Goal: Task Accomplishment & Management: Manage account settings

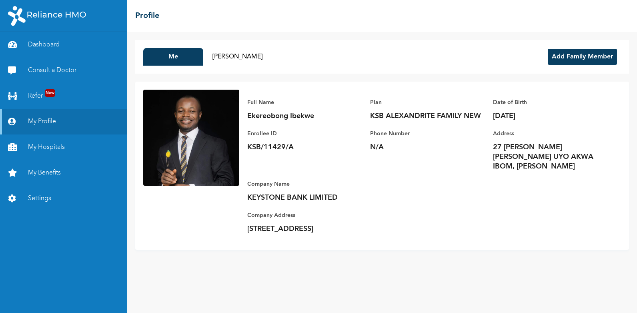
click at [579, 54] on button "Add Family Member" at bounding box center [582, 57] width 69 height 16
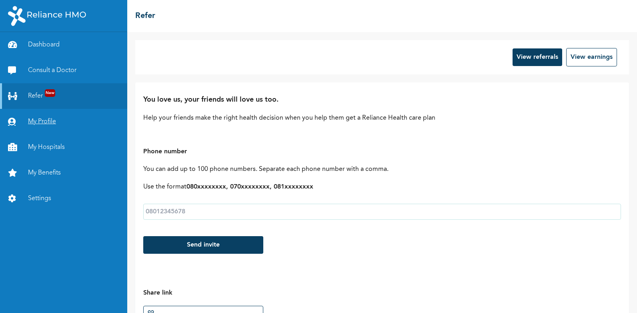
click at [37, 120] on link "My Profile" at bounding box center [63, 122] width 127 height 26
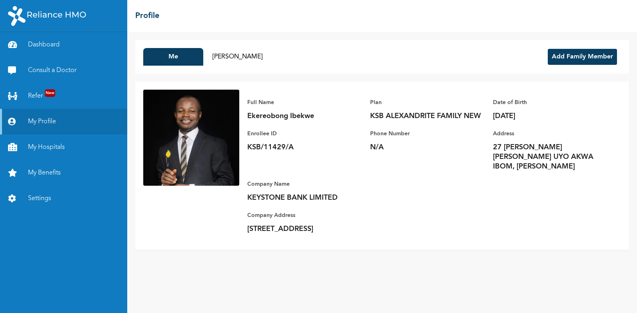
click at [582, 59] on button "Add Family Member" at bounding box center [582, 57] width 69 height 16
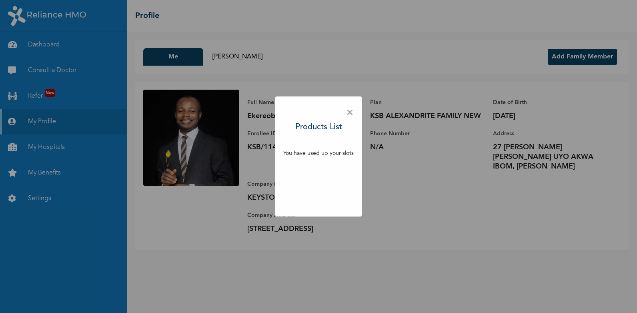
drag, startPoint x: 48, startPoint y: 23, endPoint x: 242, endPoint y: 25, distance: 194.4
click at [242, 25] on div "× Products List You have used up your slots" at bounding box center [318, 156] width 637 height 313
drag, startPoint x: 56, startPoint y: 5, endPoint x: 592, endPoint y: 297, distance: 610.2
click at [593, 296] on div "× Products List You have used up your slots" at bounding box center [318, 156] width 637 height 313
click at [444, 200] on div "× Products List You have used up your slots" at bounding box center [318, 156] width 637 height 313
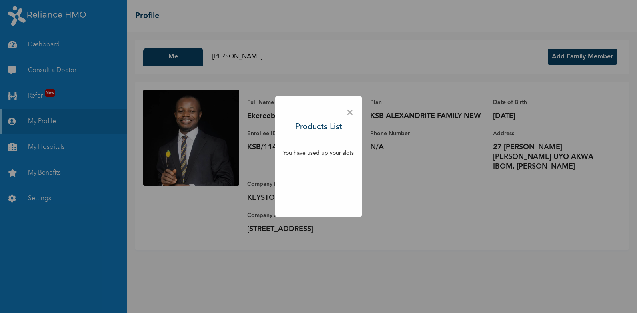
click at [439, 212] on div "× Products List You have used up your slots" at bounding box center [318, 156] width 637 height 313
drag, startPoint x: 10, startPoint y: 2, endPoint x: 582, endPoint y: 192, distance: 602.4
click at [582, 192] on div "× Products List You have used up your slots" at bounding box center [318, 156] width 637 height 313
click at [380, 243] on div "× Products List You have used up your slots" at bounding box center [318, 156] width 637 height 313
click at [429, 48] on div "× Products List You have used up your slots" at bounding box center [318, 156] width 637 height 313
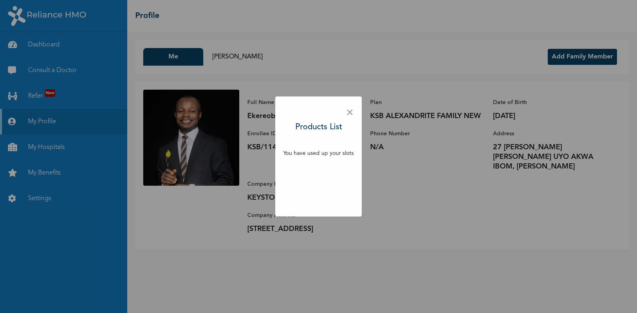
click at [144, 232] on div "× Products List You have used up your slots" at bounding box center [318, 156] width 637 height 313
drag, startPoint x: 350, startPoint y: 113, endPoint x: 382, endPoint y: 168, distance: 63.5
click at [349, 113] on span "×" at bounding box center [350, 112] width 8 height 17
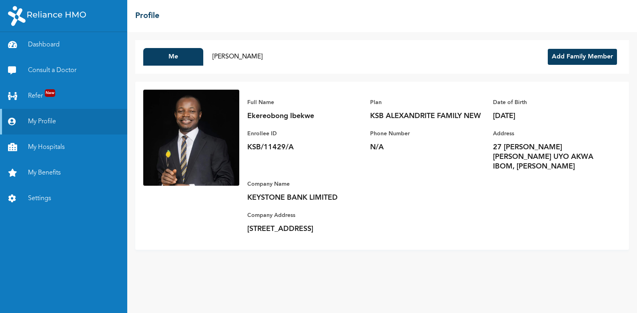
click at [571, 54] on button "Add Family Member" at bounding box center [582, 57] width 69 height 16
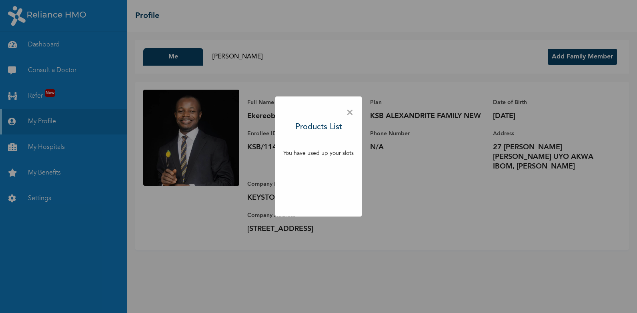
click at [411, 228] on div "× Products List You have used up your slots" at bounding box center [318, 156] width 637 height 313
